Goal: Find specific page/section: Find specific page/section

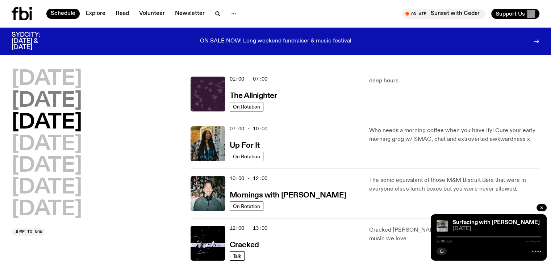
click at [55, 100] on h2 "[DATE]" at bounding box center [47, 101] width 70 height 20
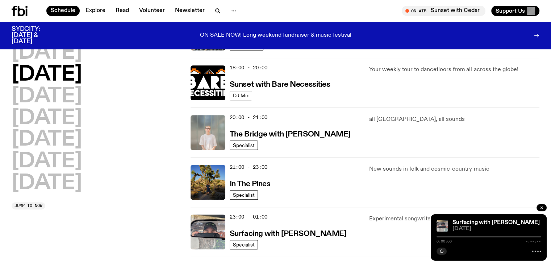
scroll to position [347, 0]
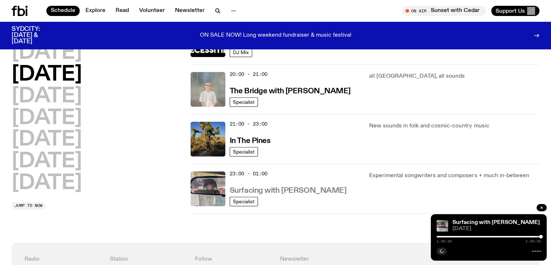
click at [252, 187] on h3 "Surfacing with [PERSON_NAME]" at bounding box center [288, 191] width 117 height 8
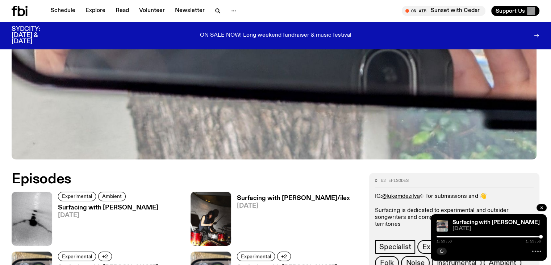
scroll to position [287, 0]
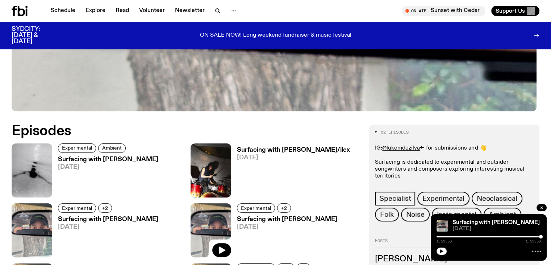
click at [158, 216] on h3 "Surfacing with [PERSON_NAME]" at bounding box center [108, 219] width 100 height 6
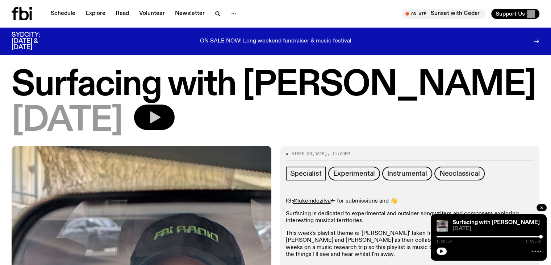
click at [161, 115] on icon "button" at bounding box center [155, 117] width 11 height 12
